Goal: Ask a question: Ask a question

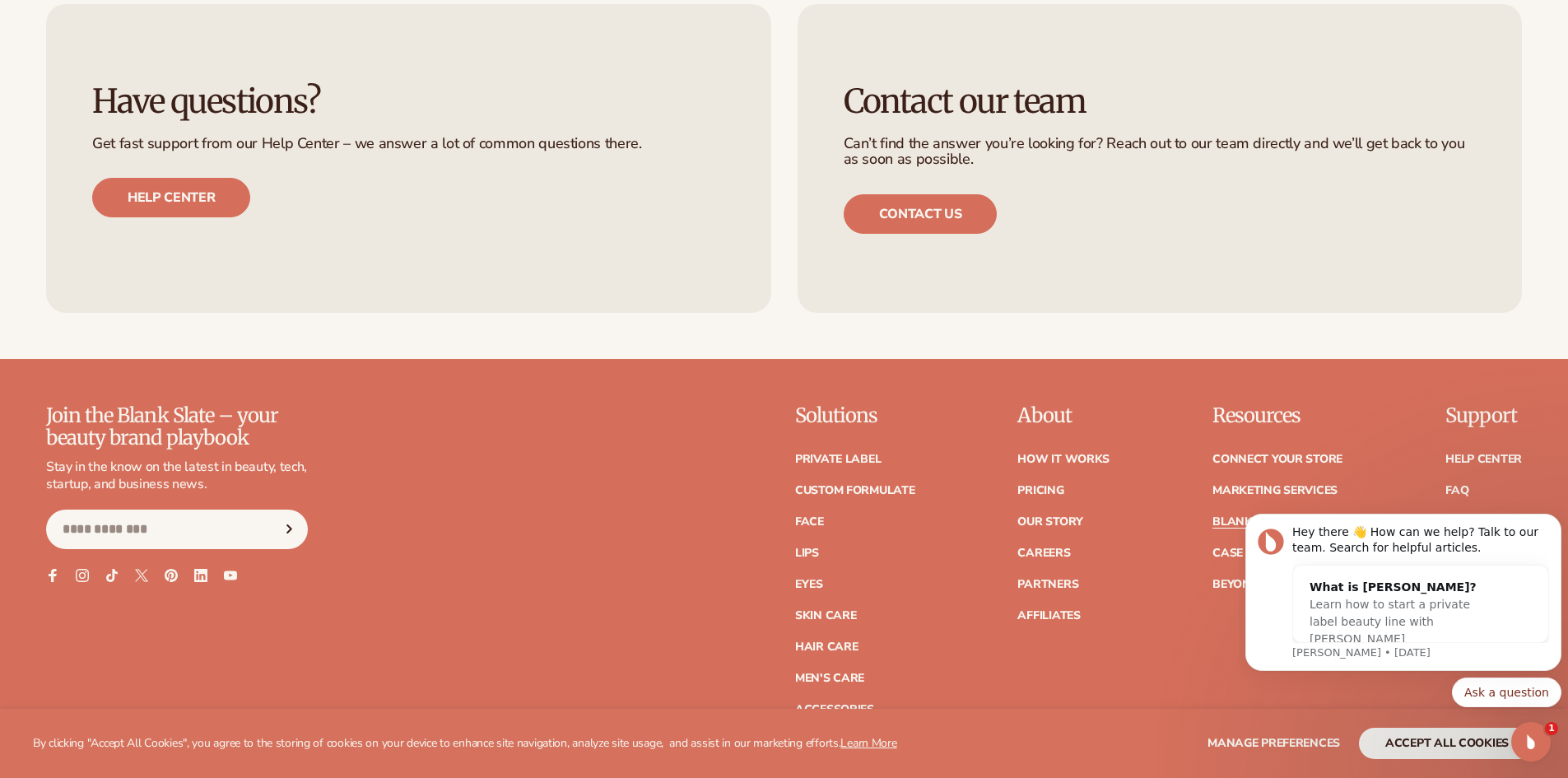
scroll to position [3362, 0]
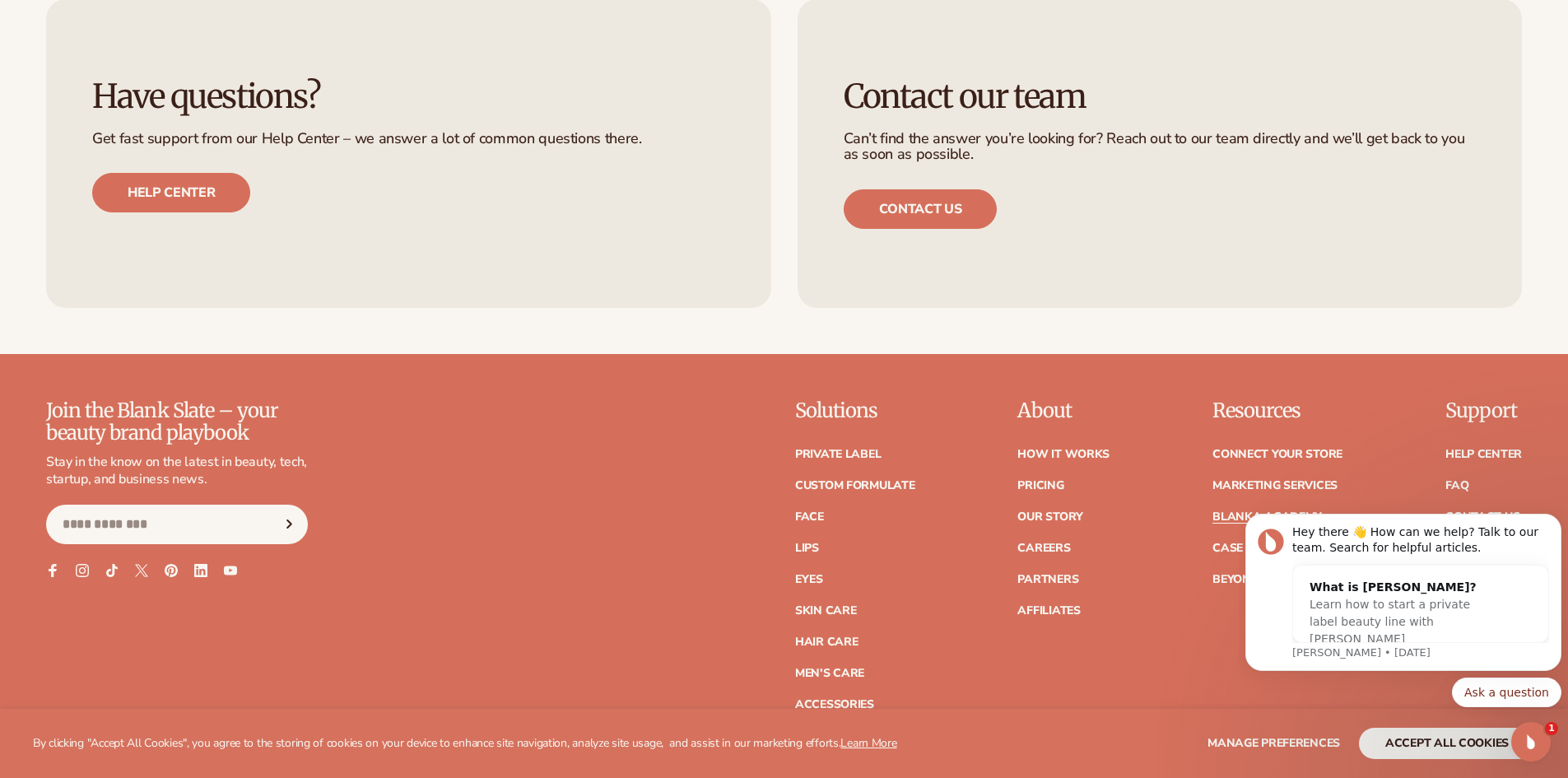
drag, startPoint x: 1572, startPoint y: 107, endPoint x: 229, endPoint y: 198, distance: 1346.1
click at [1491, 691] on button "Ask a question" at bounding box center [1507, 692] width 110 height 30
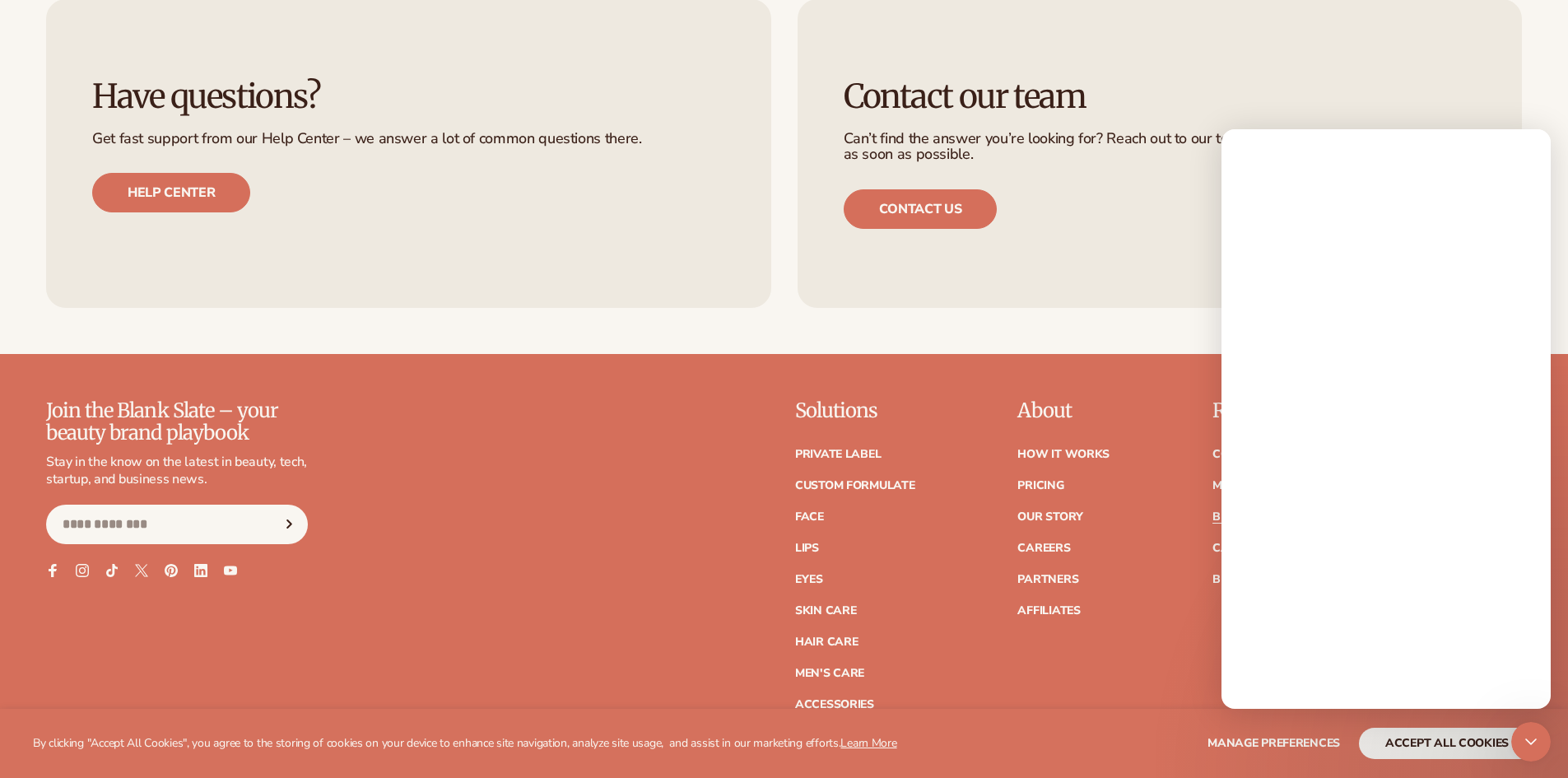
scroll to position [0, 0]
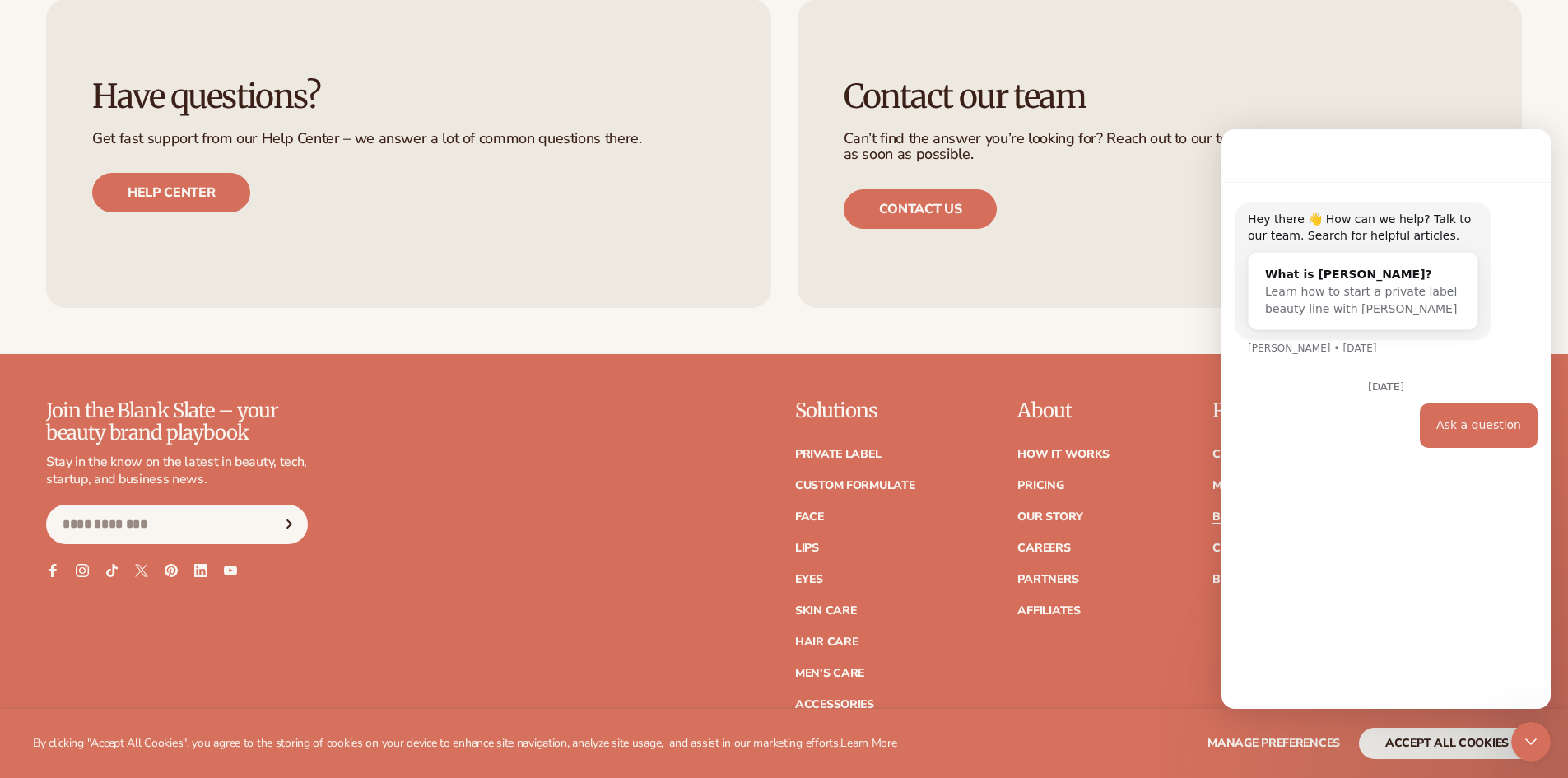
click at [1475, 426] on div "Ask a question" at bounding box center [1478, 425] width 85 height 17
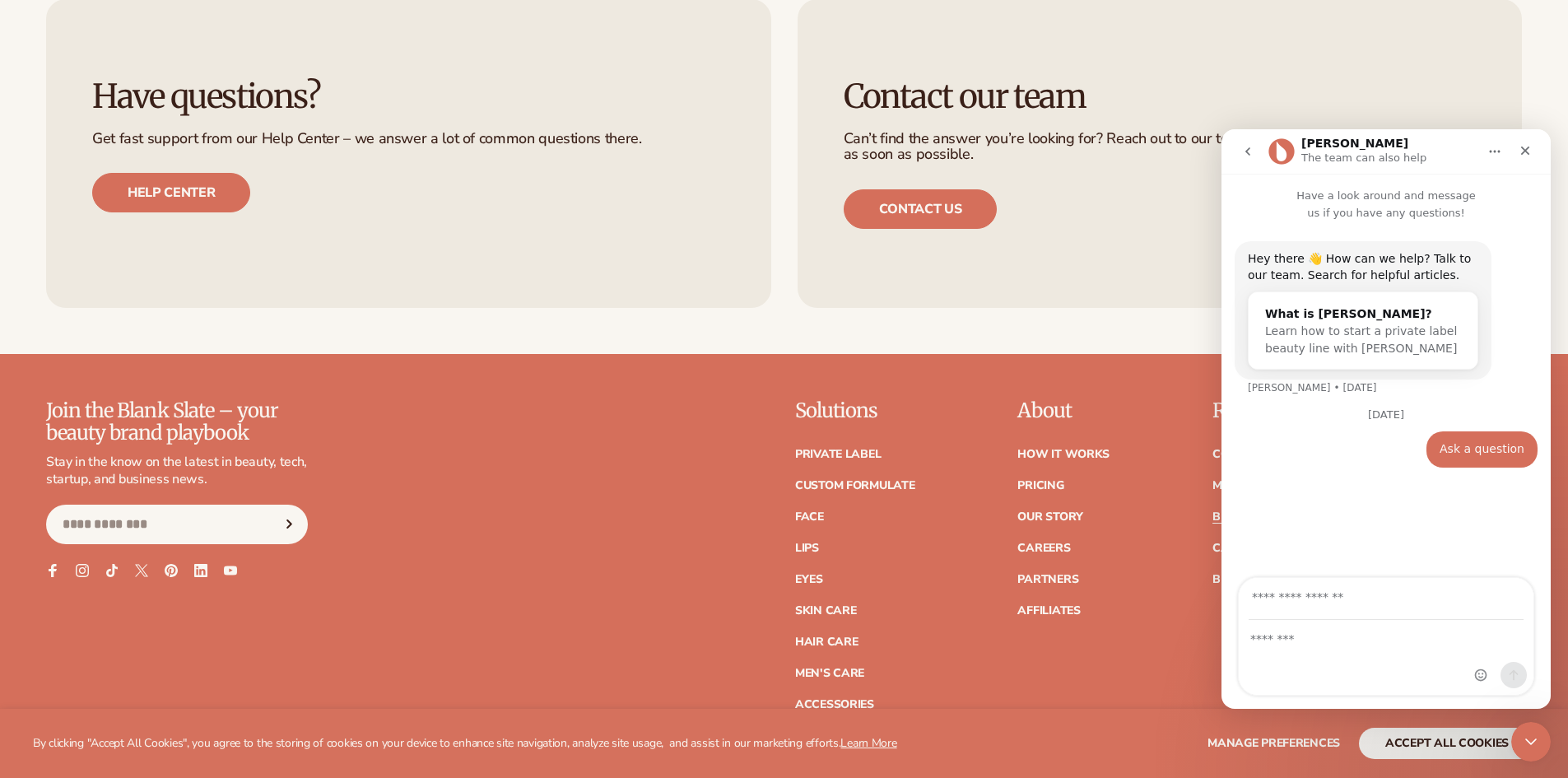
click at [1296, 588] on input "Your email" at bounding box center [1386, 599] width 275 height 42
type input "**********"
click at [1282, 637] on textarea "Message…" at bounding box center [1386, 635] width 295 height 28
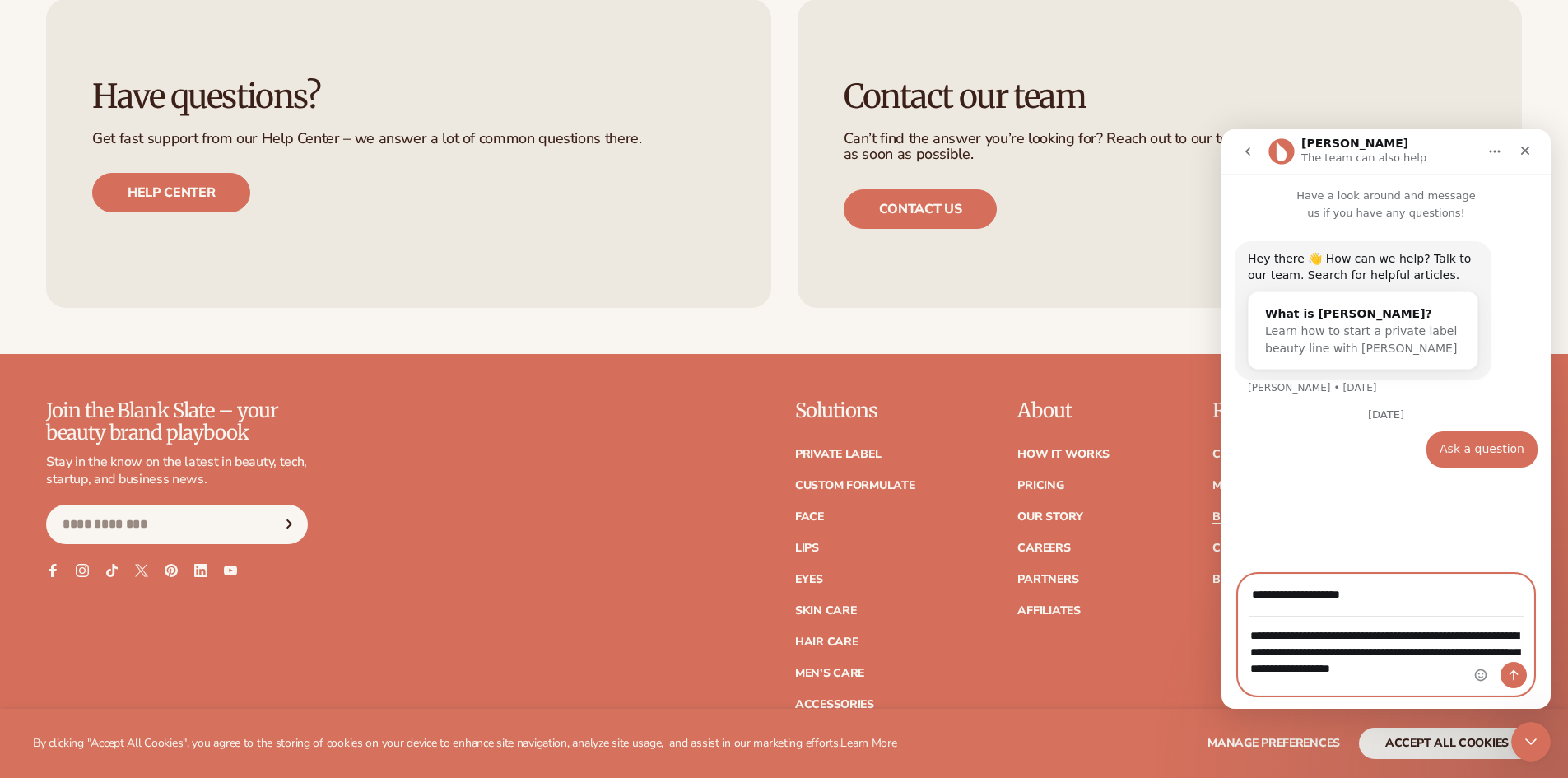
type textarea "**********"
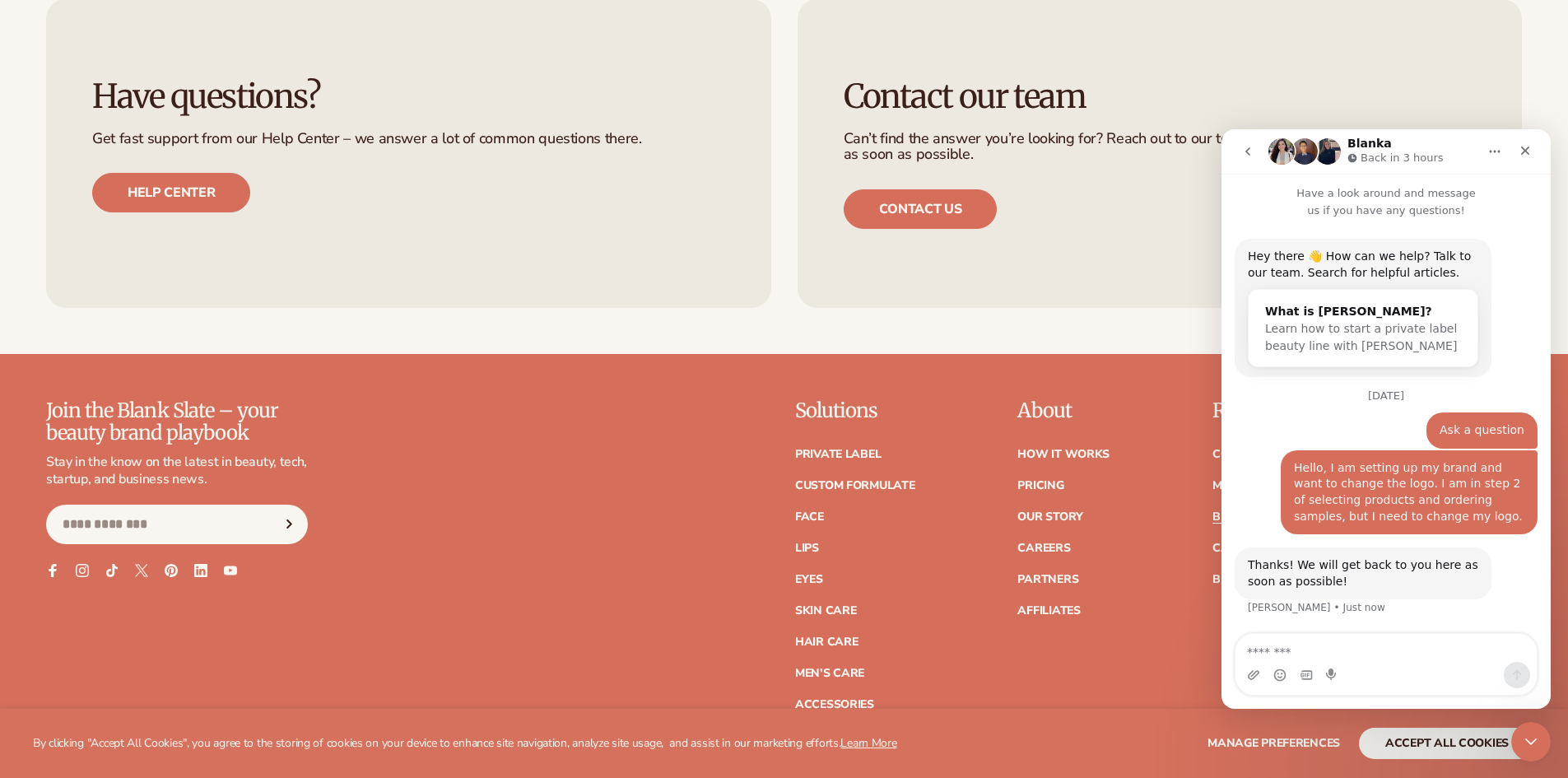
scroll to position [48, 0]
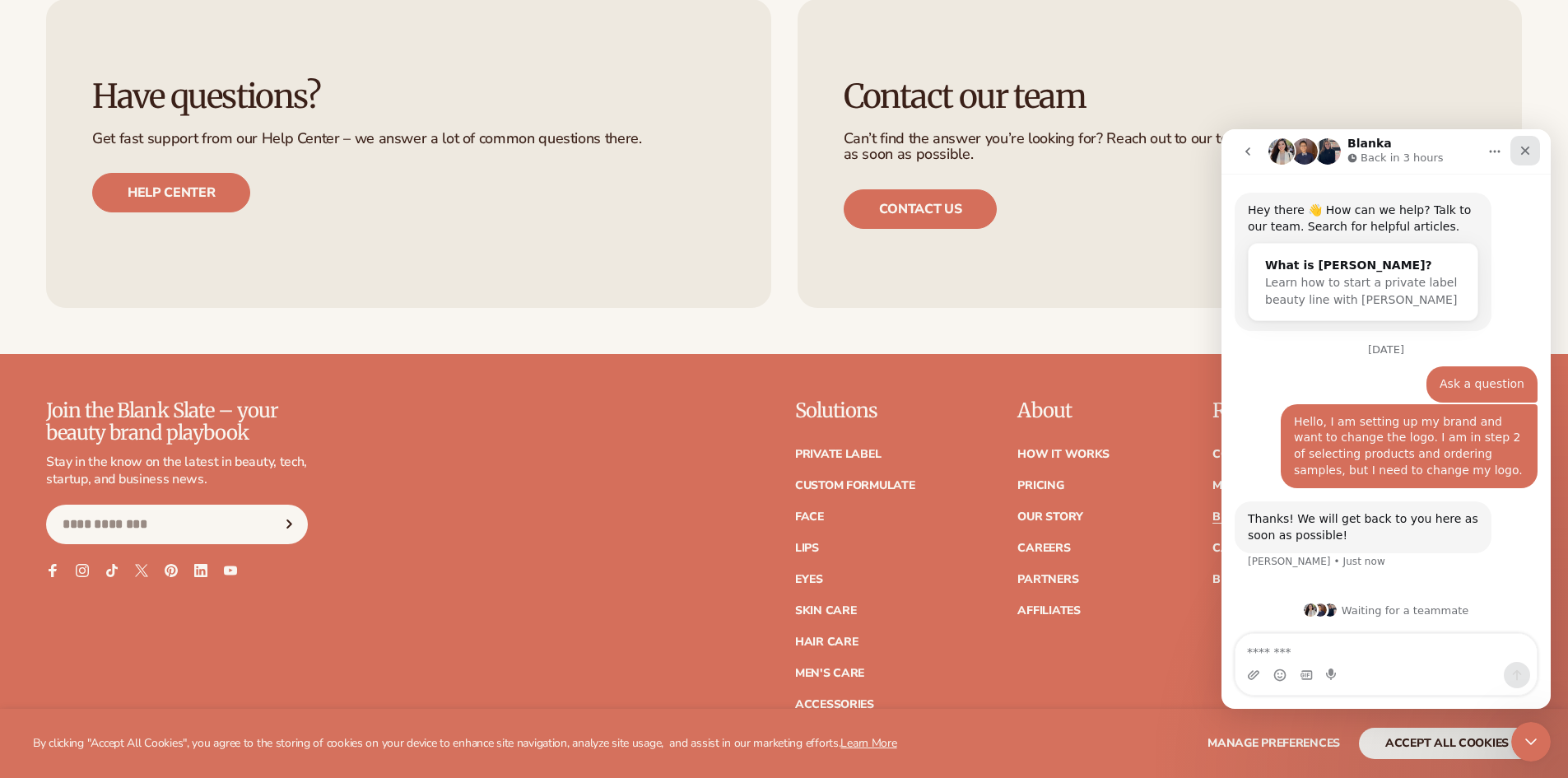
click at [1521, 149] on icon "Close" at bounding box center [1525, 150] width 13 height 13
